Goal: Information Seeking & Learning: Find specific page/section

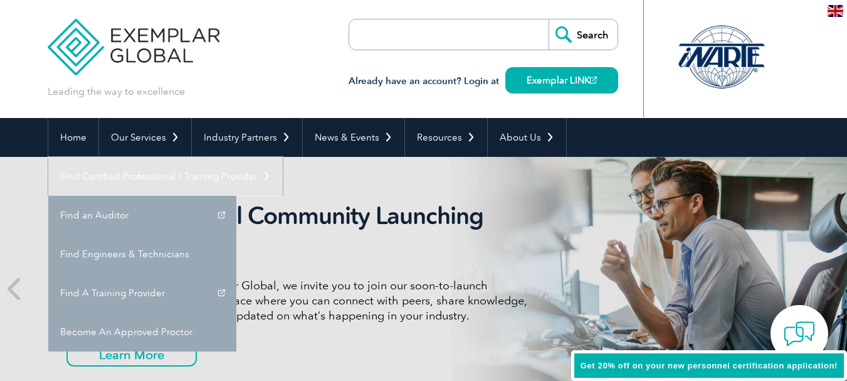
click at [283, 157] on link "Find Certified Professional / Training Provider" at bounding box center [165, 176] width 234 height 39
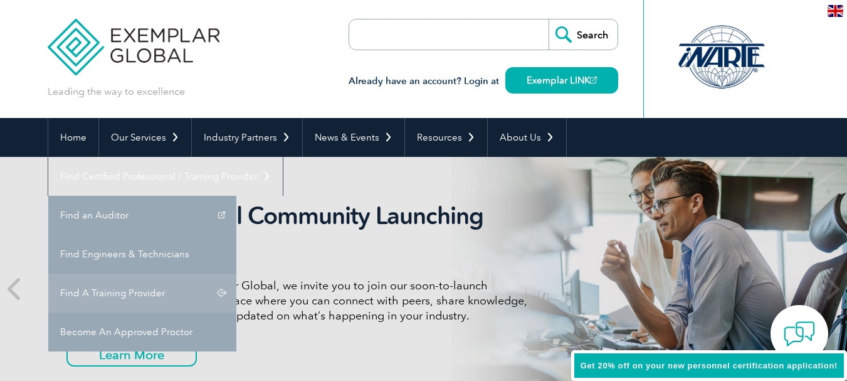
click at [236, 273] on link "Find A Training Provider" at bounding box center [142, 292] width 188 height 39
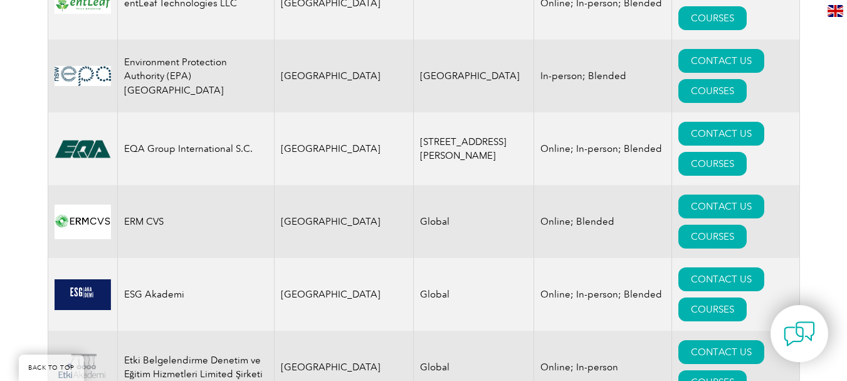
scroll to position [6356, 0]
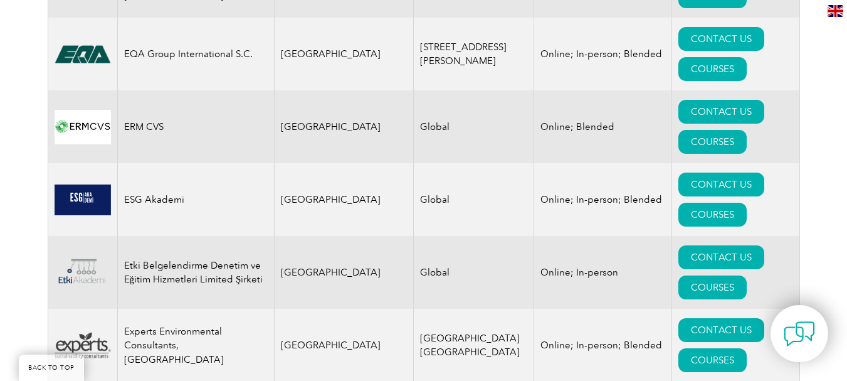
drag, startPoint x: 167, startPoint y: 187, endPoint x: 124, endPoint y: 172, distance: 46.0
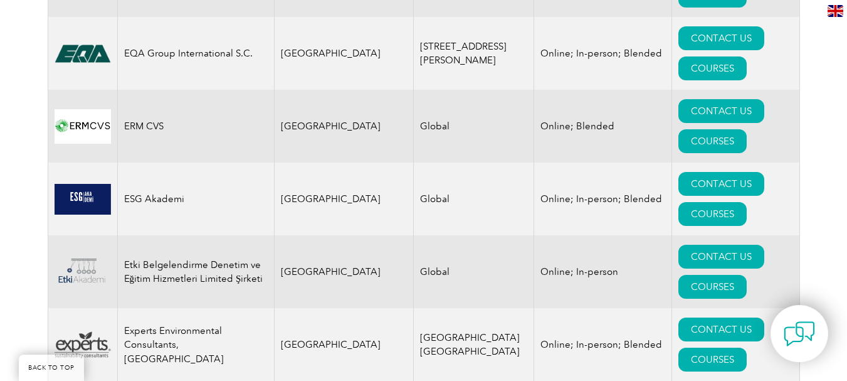
drag, startPoint x: 200, startPoint y: 181, endPoint x: 81, endPoint y: 181, distance: 119.1
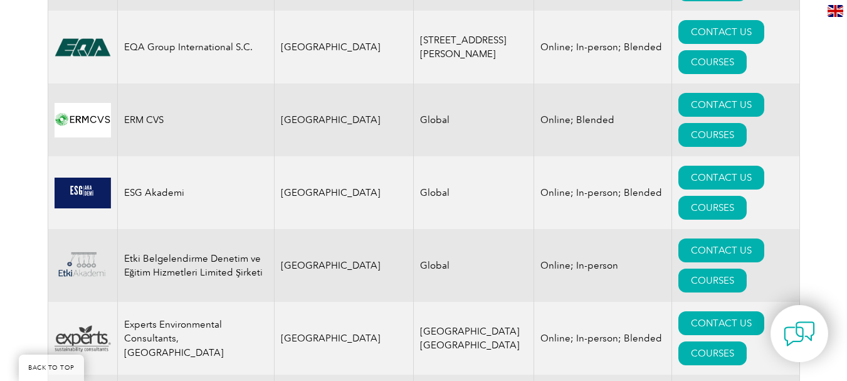
drag, startPoint x: 167, startPoint y: 186, endPoint x: 125, endPoint y: 173, distance: 43.8
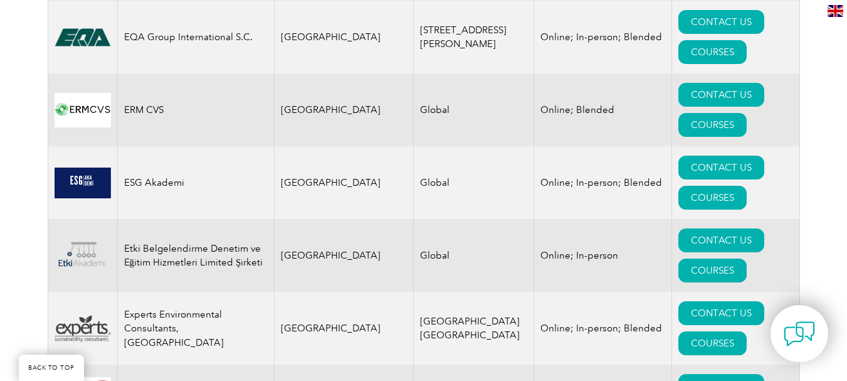
click at [52, 374] on link "BACK TO TOP" at bounding box center [51, 367] width 65 height 26
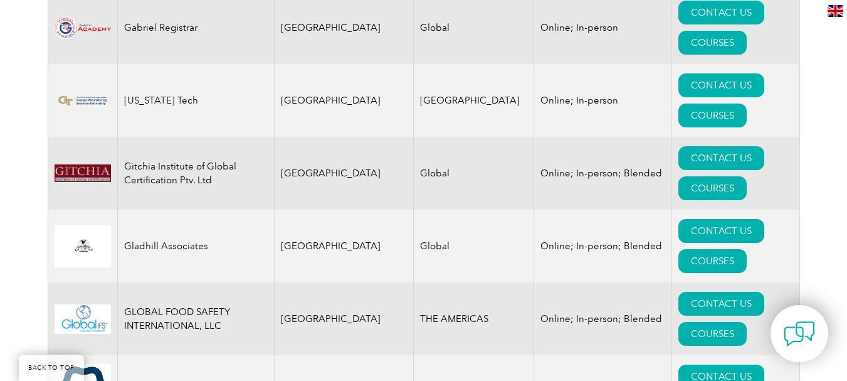
scroll to position [7152, 0]
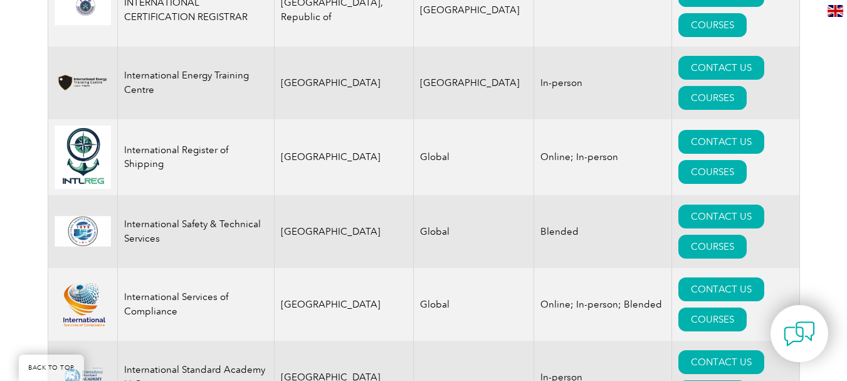
scroll to position [9470, 0]
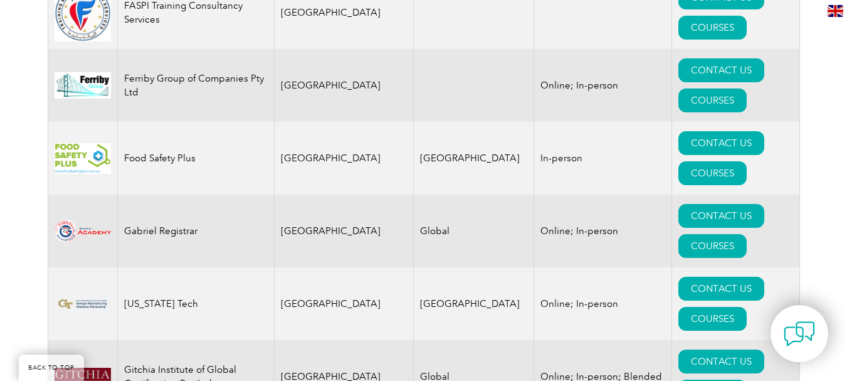
scroll to position [6808, 0]
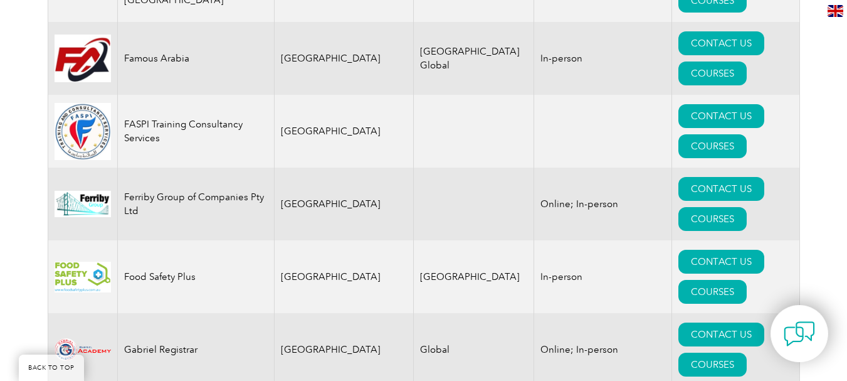
drag, startPoint x: 169, startPoint y: 113, endPoint x: 122, endPoint y: 104, distance: 47.8
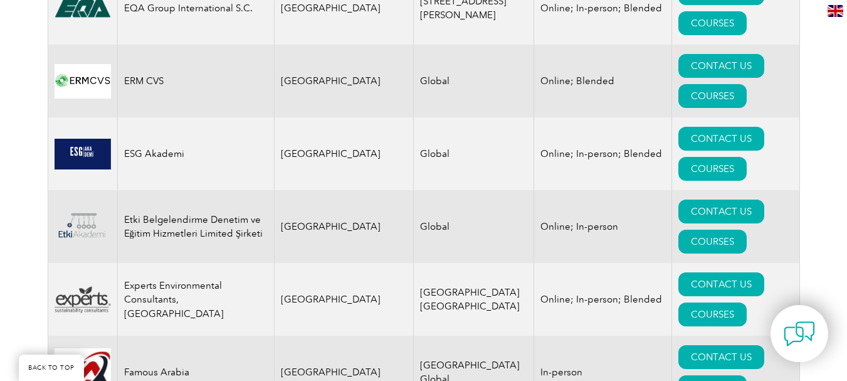
click at [34, 369] on link "BACK TO TOP" at bounding box center [51, 367] width 65 height 26
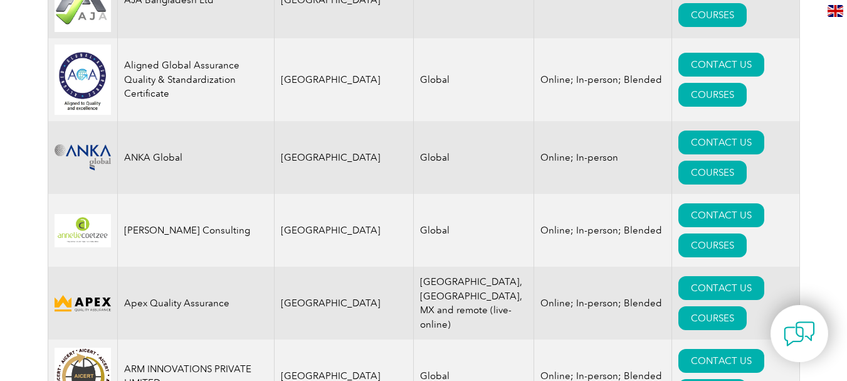
scroll to position [0, 0]
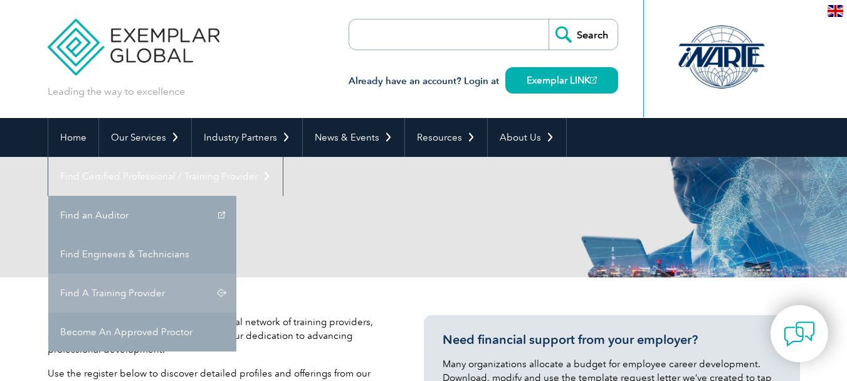
click at [236, 273] on link "Find A Training Provider" at bounding box center [142, 292] width 188 height 39
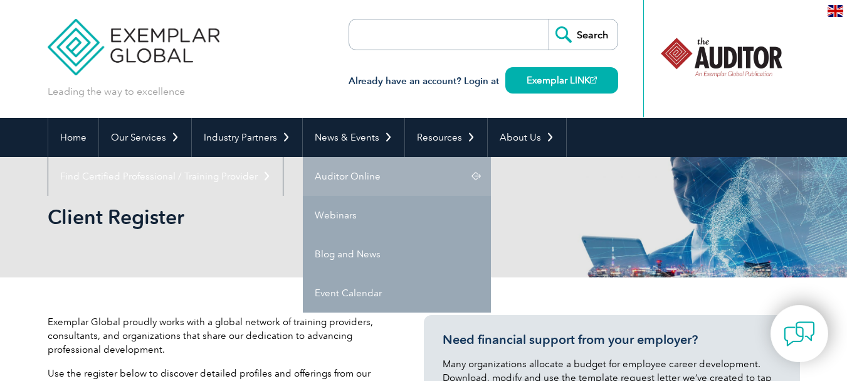
click at [369, 184] on link "Auditor Online" at bounding box center [397, 176] width 188 height 39
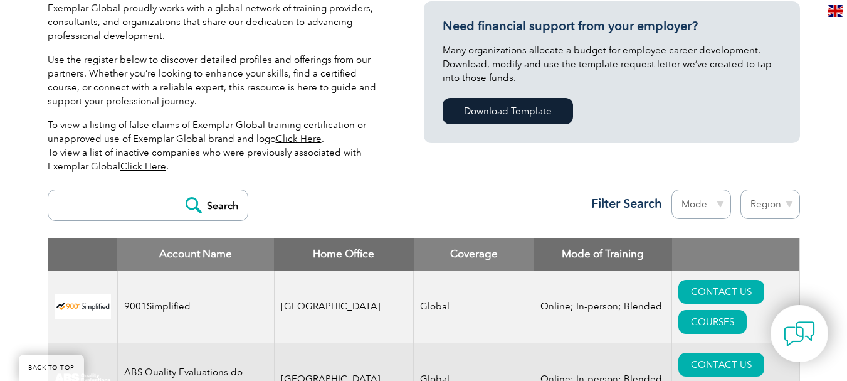
scroll to position [15596, 0]
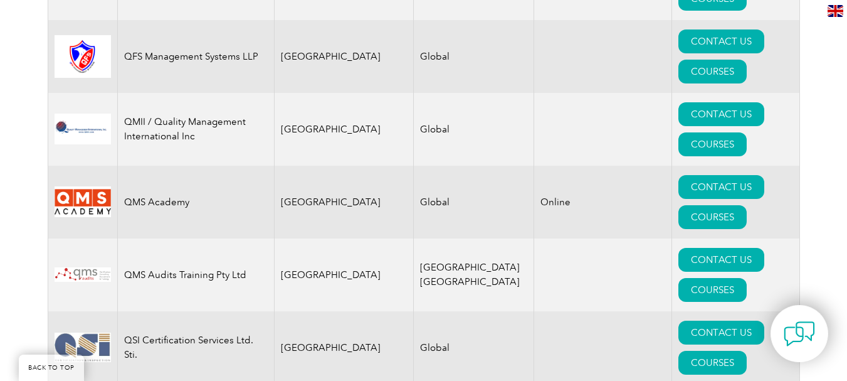
drag, startPoint x: 621, startPoint y: 292, endPoint x: 844, endPoint y: 292, distance: 223.2
drag, startPoint x: 820, startPoint y: 364, endPoint x: 587, endPoint y: 332, distance: 235.5
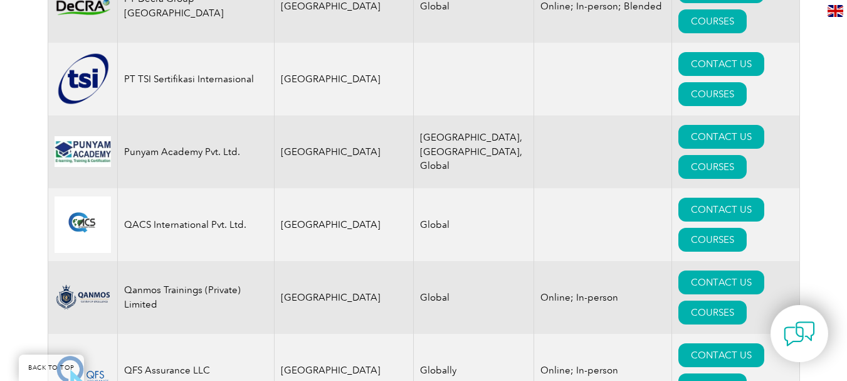
scroll to position [15094, 0]
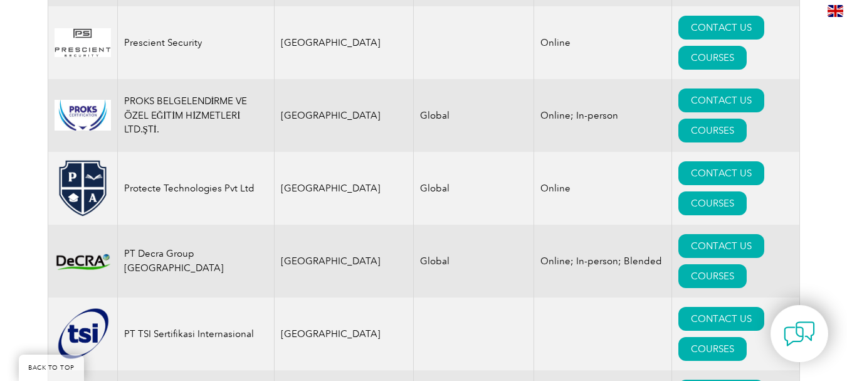
scroll to position [14969, 0]
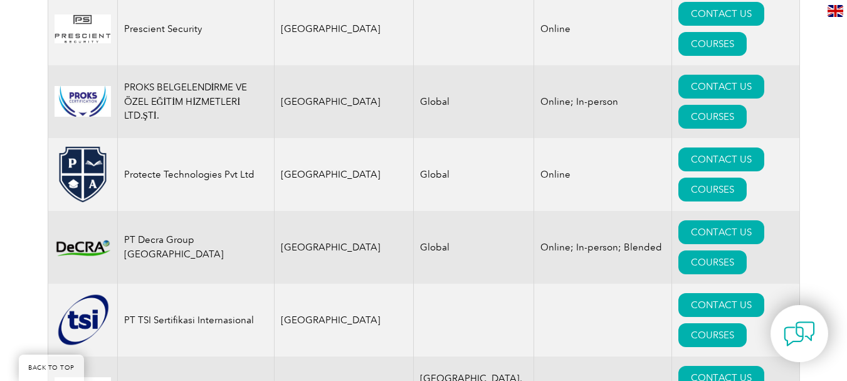
drag, startPoint x: 372, startPoint y: 191, endPoint x: 410, endPoint y: 191, distance: 37.6
drag, startPoint x: 680, startPoint y: 235, endPoint x: 274, endPoint y: 217, distance: 406.0
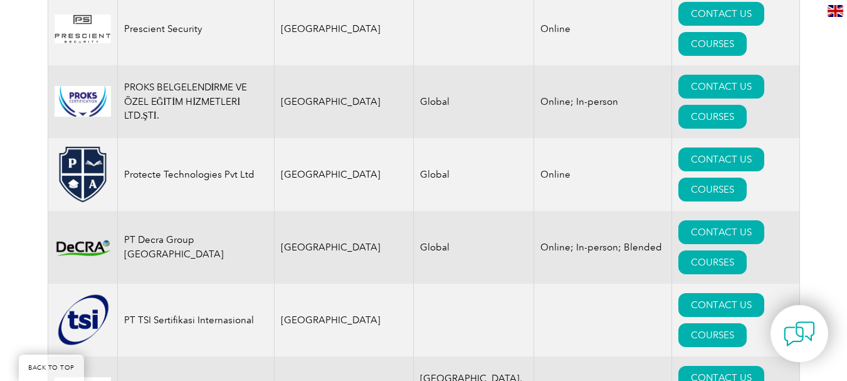
drag, startPoint x: 643, startPoint y: 248, endPoint x: 331, endPoint y: 239, distance: 312.3
